Goal: Task Accomplishment & Management: Use online tool/utility

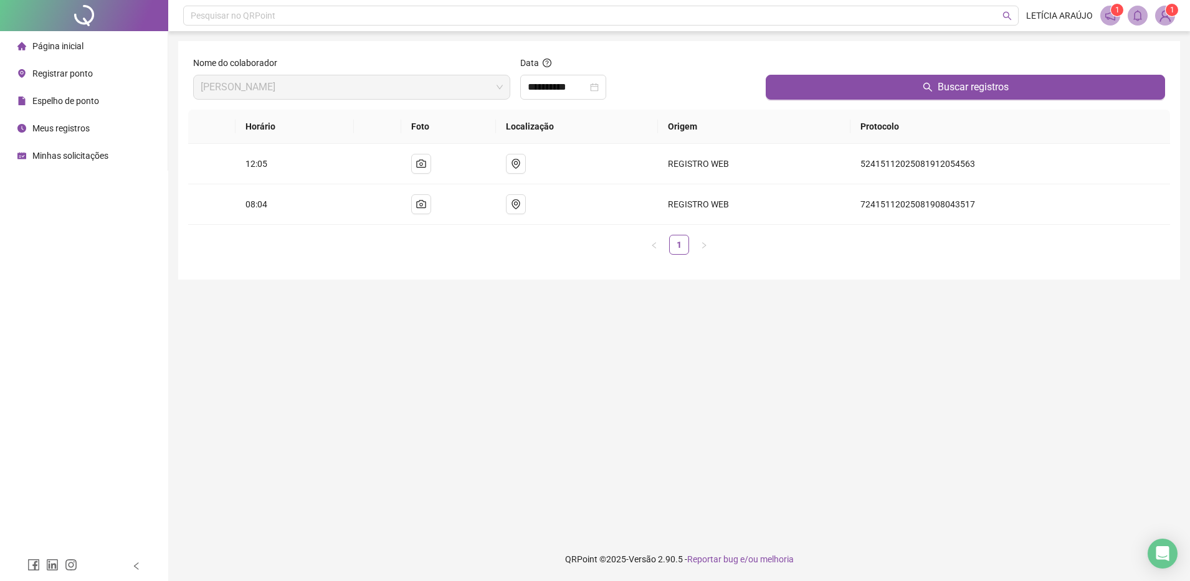
click at [133, 45] on li "Página inicial" at bounding box center [83, 46] width 163 height 25
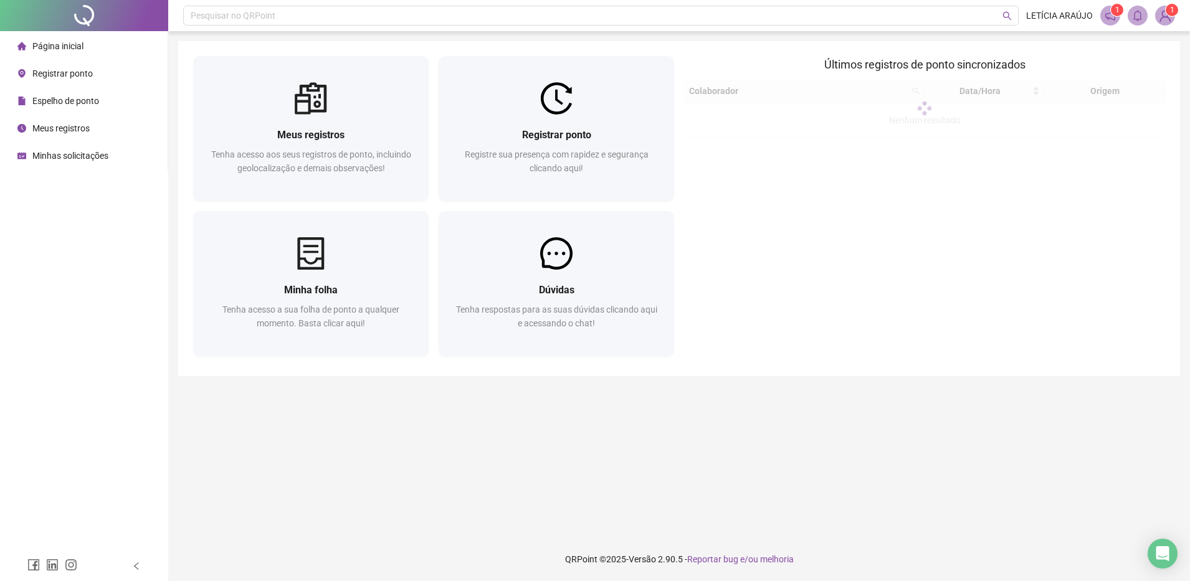
click at [133, 45] on li "Página inicial" at bounding box center [83, 46] width 163 height 25
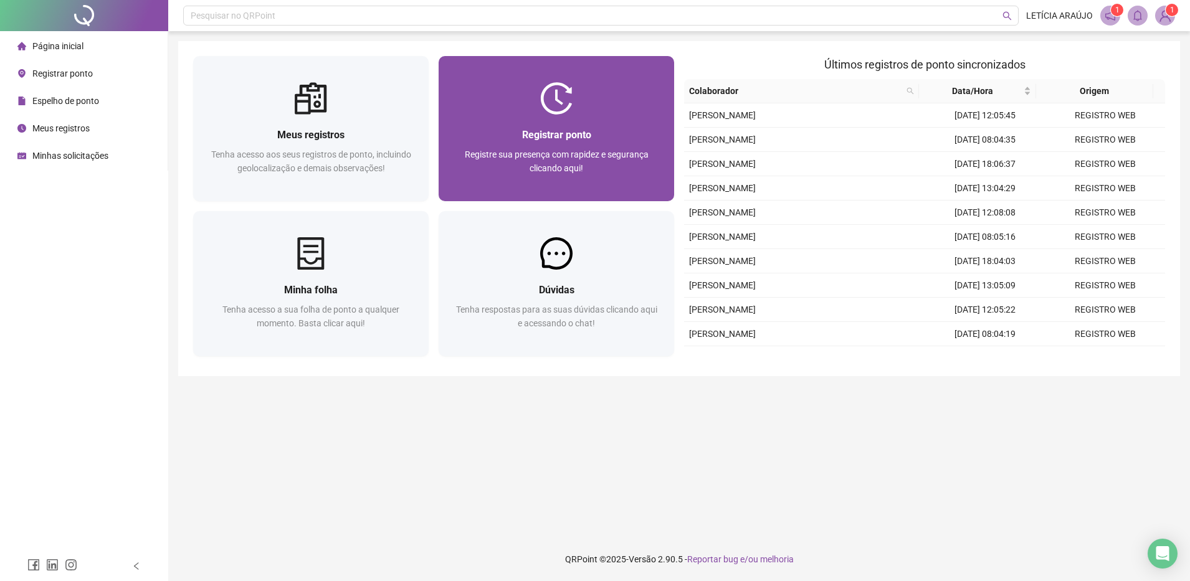
click at [584, 107] on div at bounding box center [555, 98] width 235 height 32
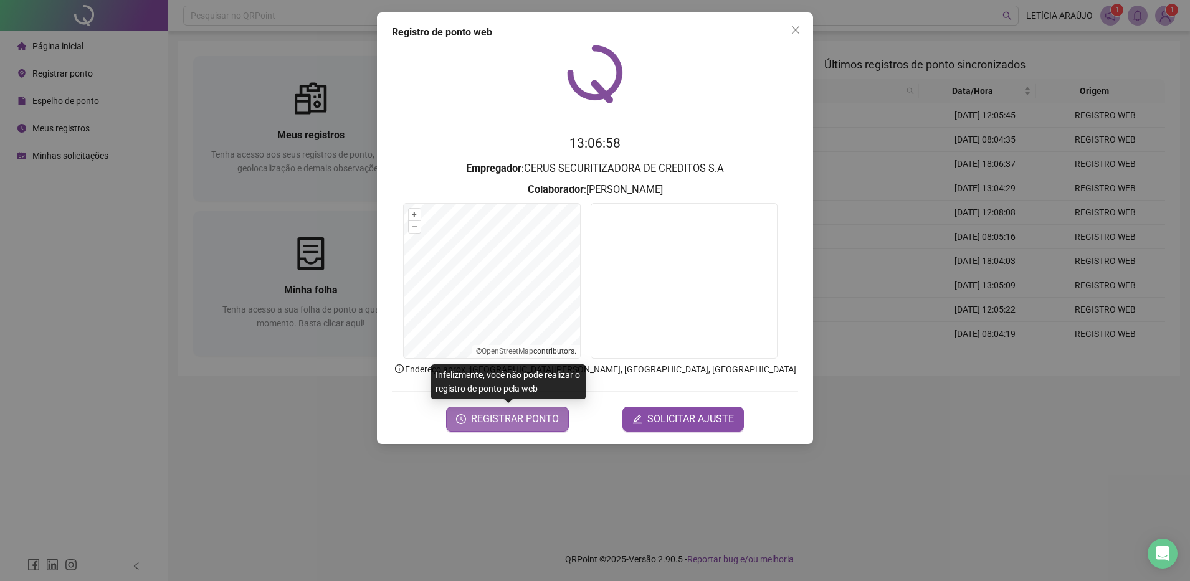
click at [526, 422] on span "REGISTRAR PONTO" at bounding box center [515, 419] width 88 height 15
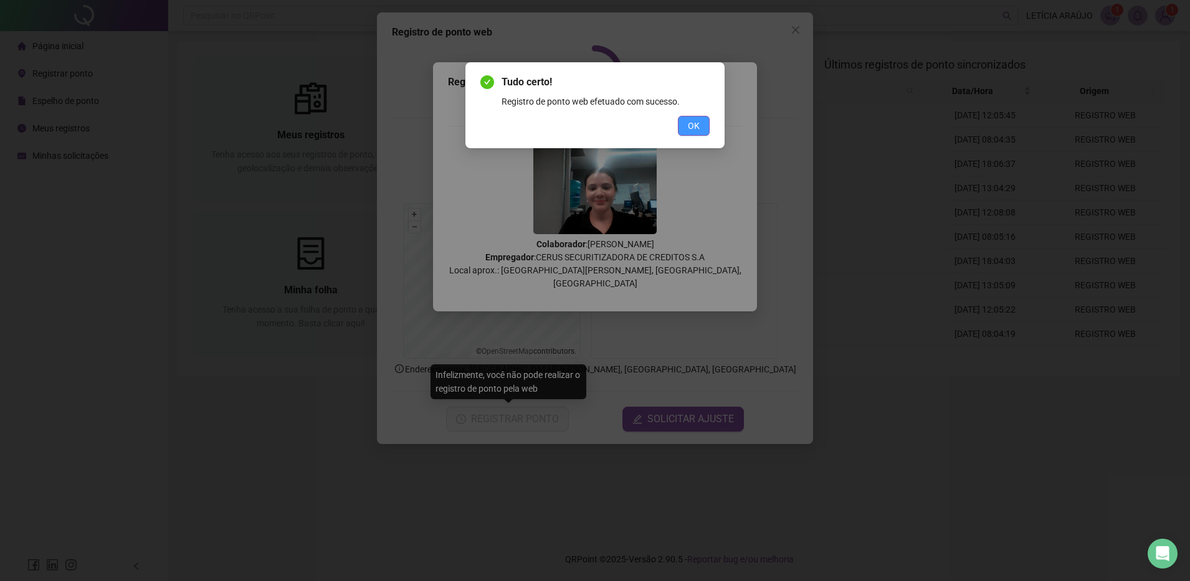
click at [701, 124] on button "OK" at bounding box center [694, 126] width 32 height 20
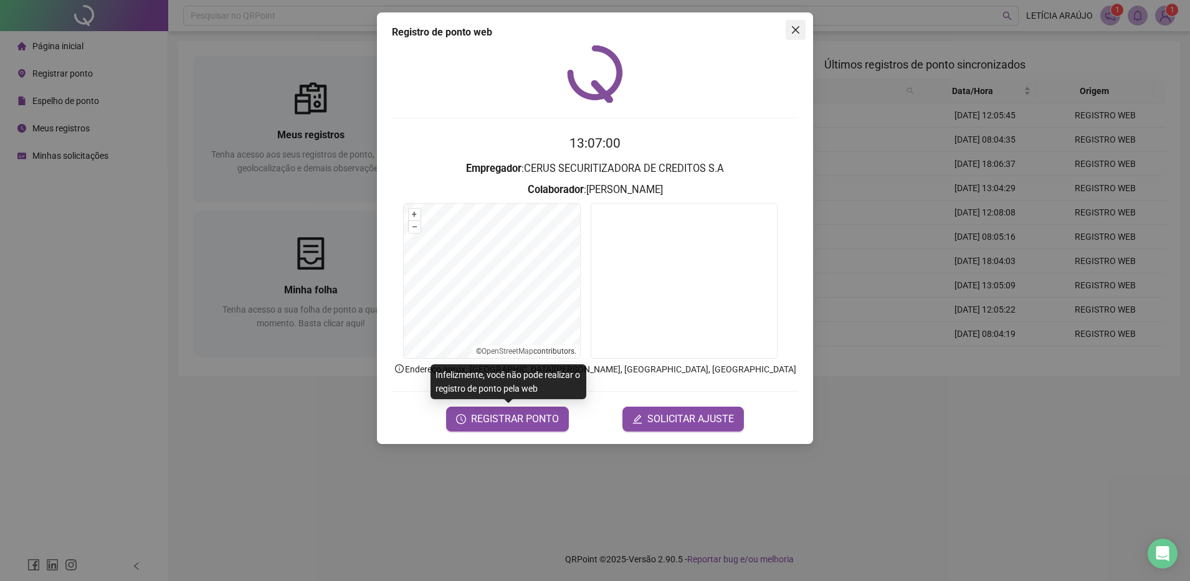
click at [792, 32] on icon "close" at bounding box center [795, 29] width 7 height 7
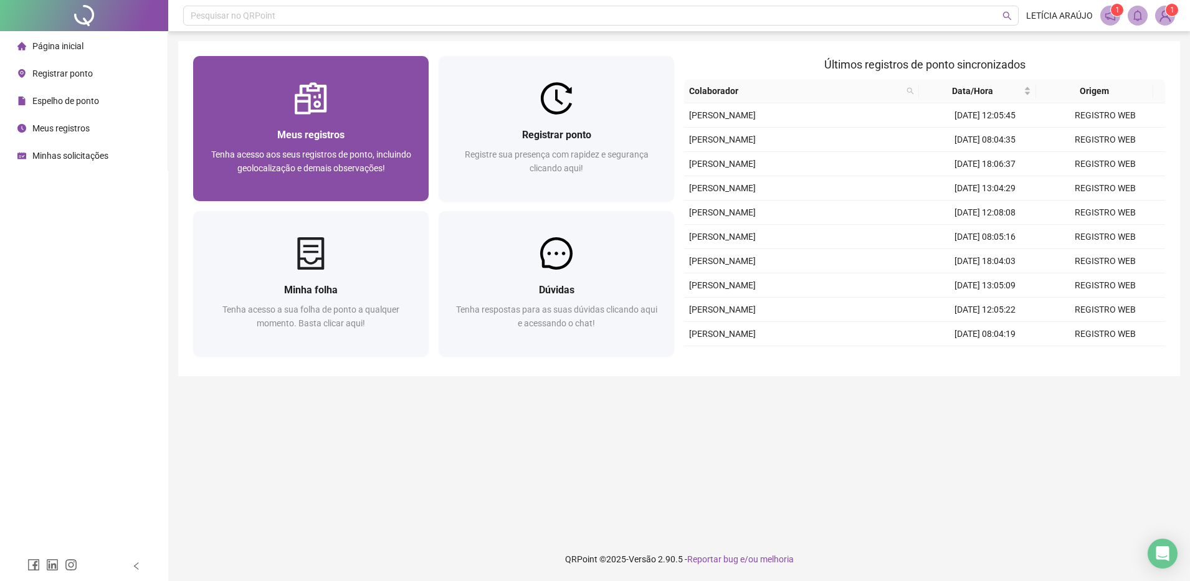
click at [411, 93] on div at bounding box center [310, 98] width 235 height 32
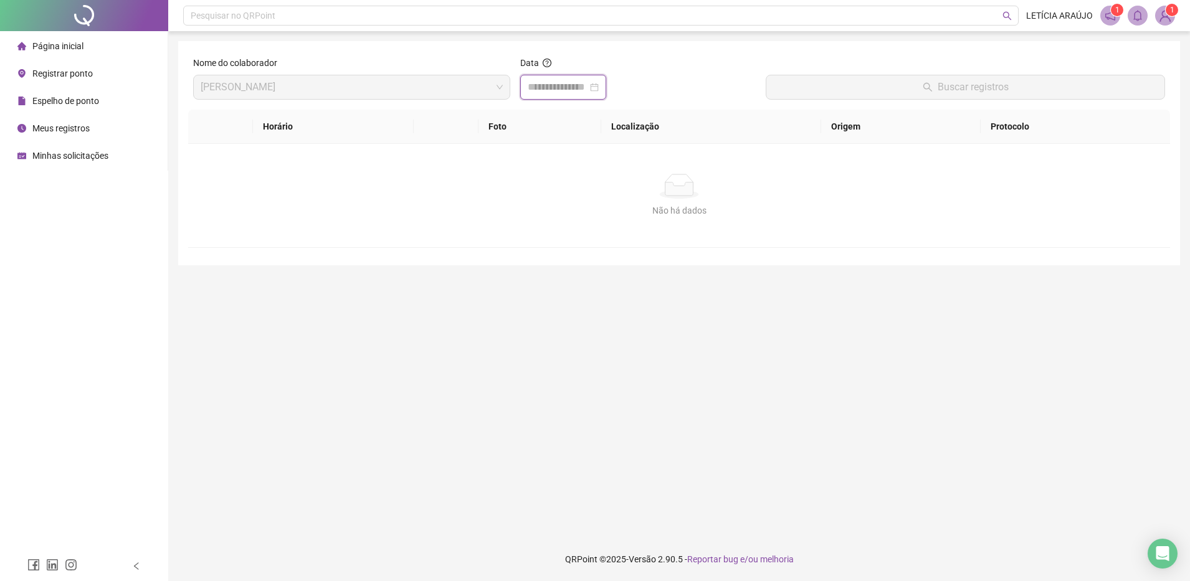
click at [587, 90] on input at bounding box center [558, 87] width 60 height 15
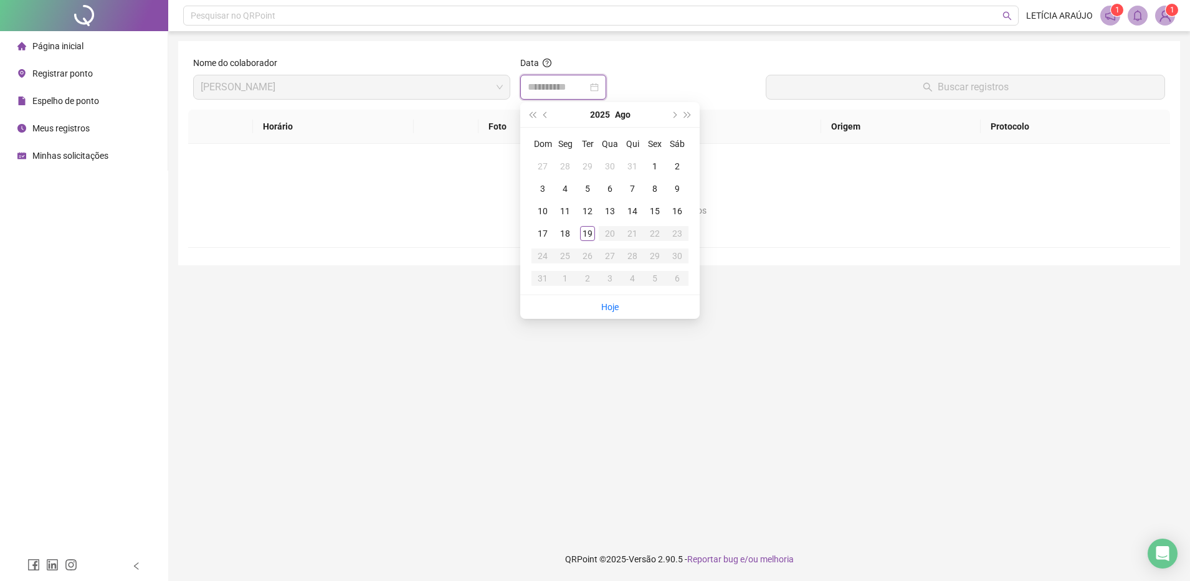
type input "**********"
click at [579, 233] on td "19" at bounding box center [587, 233] width 22 height 22
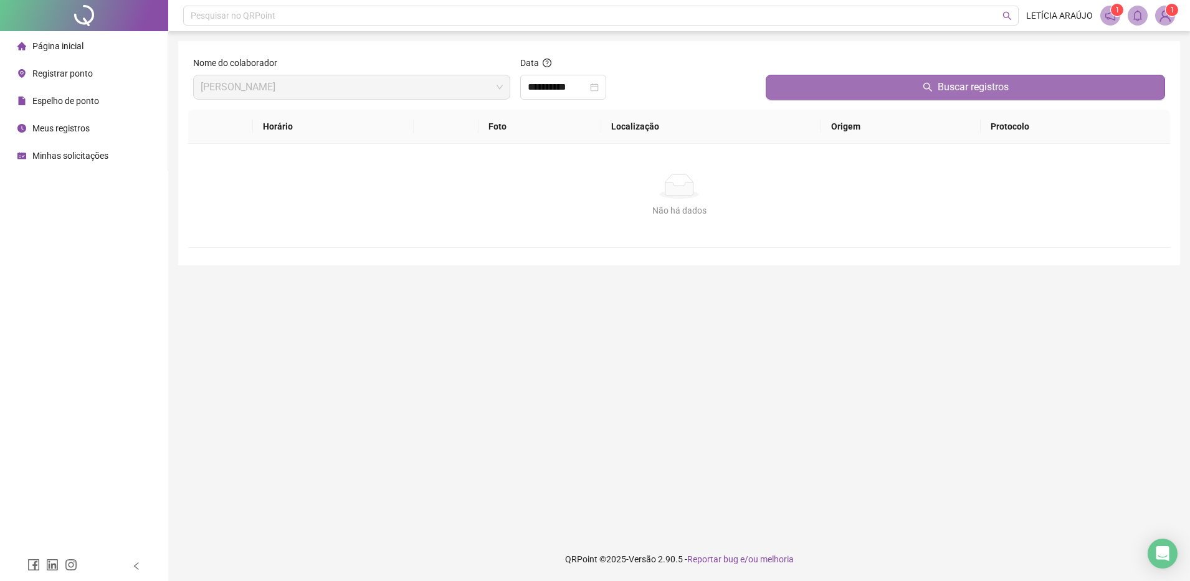
click at [792, 89] on button "Buscar registros" at bounding box center [964, 87] width 399 height 25
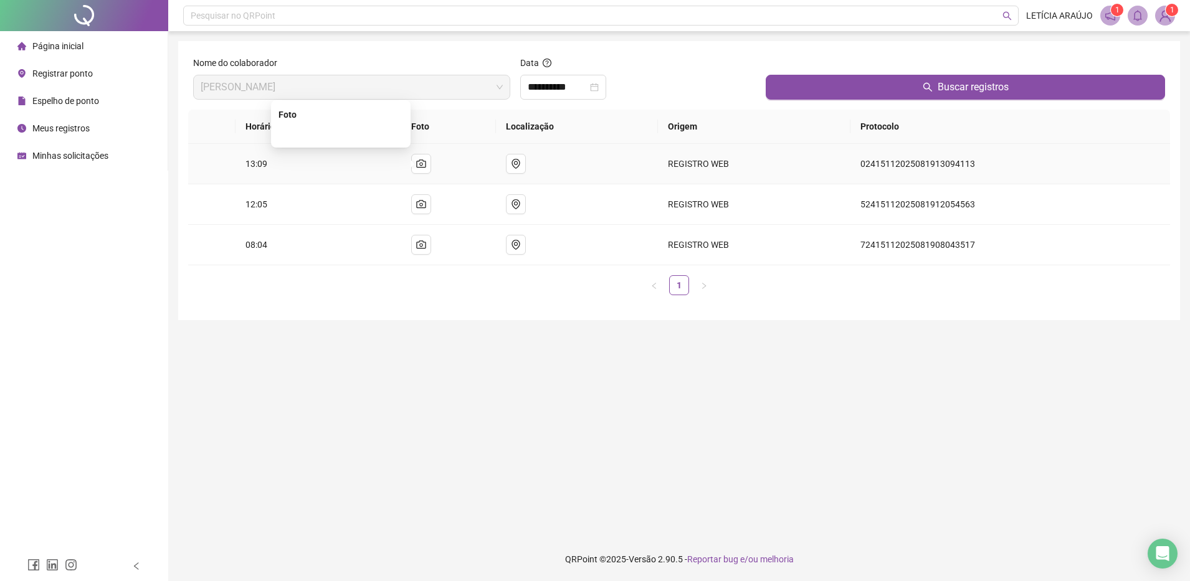
click at [341, 134] on img at bounding box center [341, 134] width 0 height 0
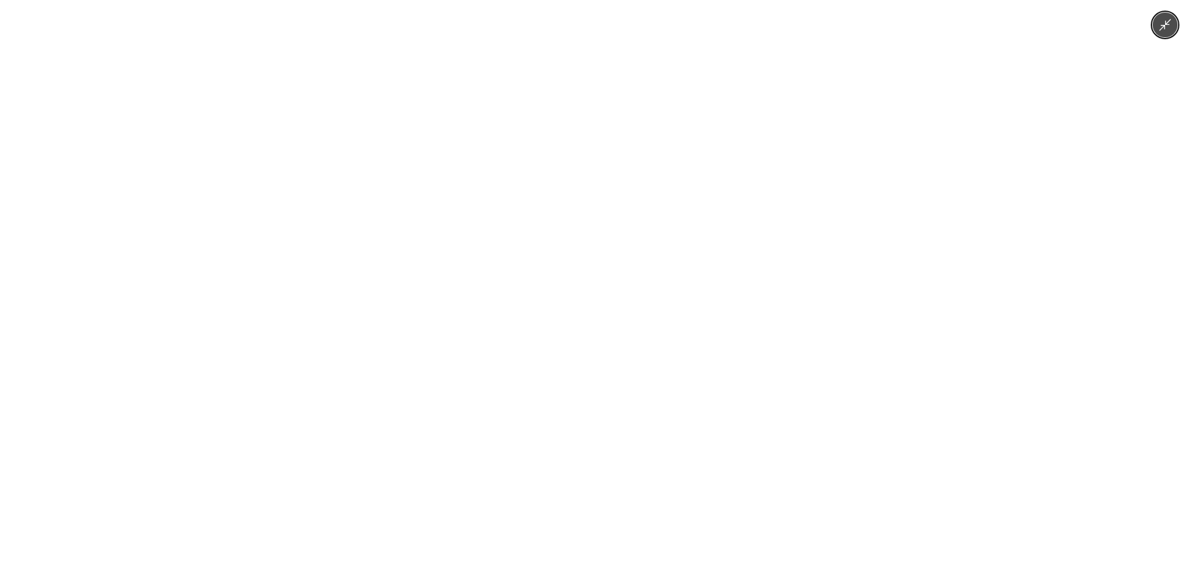
click at [391, 168] on img at bounding box center [595, 290] width 777 height 581
